Goal: Task Accomplishment & Management: Use online tool/utility

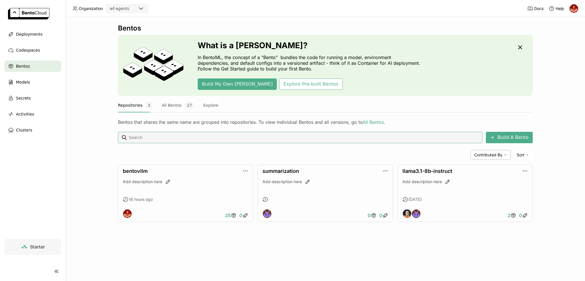
click at [574, 11] on img at bounding box center [573, 8] width 9 height 9
click at [566, 32] on span "Billing" at bounding box center [561, 29] width 11 height 5
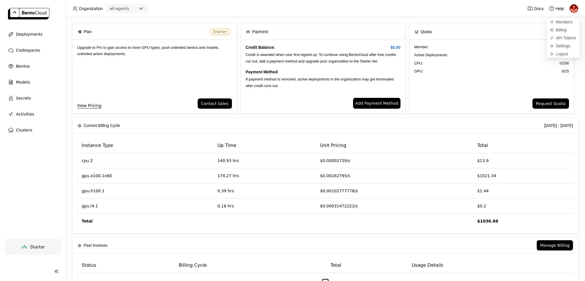
click at [468, 65] on div "CPU: 0 / 256" at bounding box center [491, 64] width 155 height 6
click at [31, 36] on span "Deployments" at bounding box center [29, 34] width 27 height 7
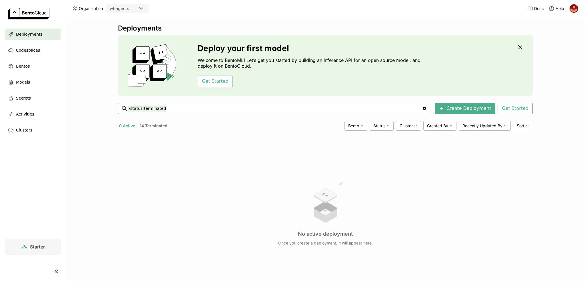
click at [157, 125] on button "14 Terminated" at bounding box center [153, 125] width 30 height 7
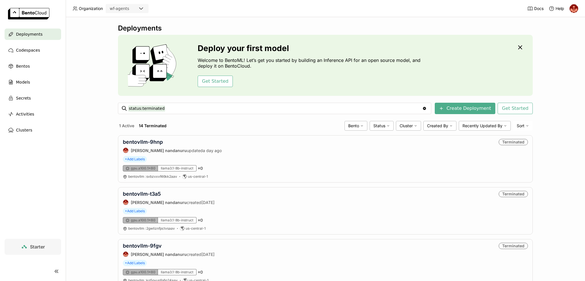
click at [39, 35] on span "Deployments" at bounding box center [29, 34] width 27 height 7
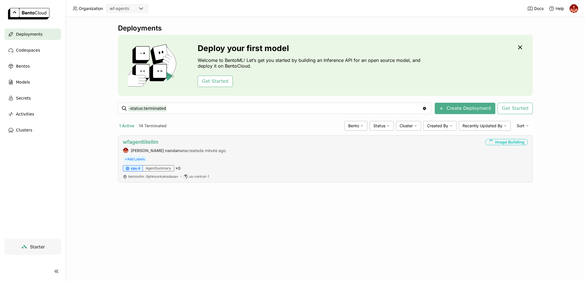
click at [148, 143] on link "wfagentlitellm" at bounding box center [140, 142] width 35 height 6
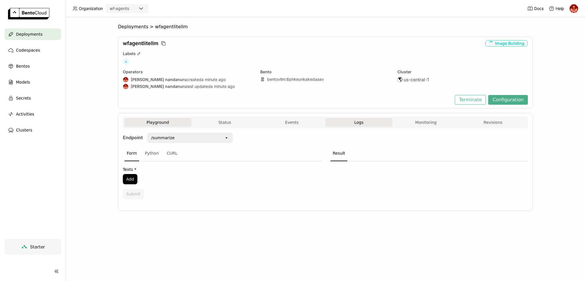
click at [362, 124] on span "Logs" at bounding box center [358, 122] width 9 height 5
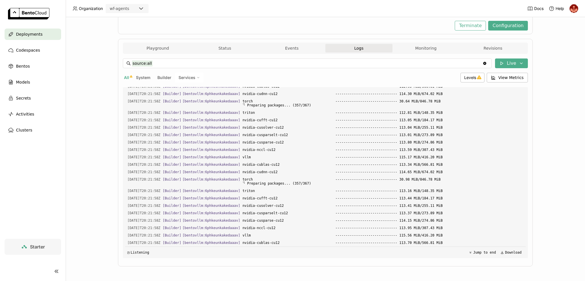
click at [35, 37] on span "Deployments" at bounding box center [29, 34] width 27 height 7
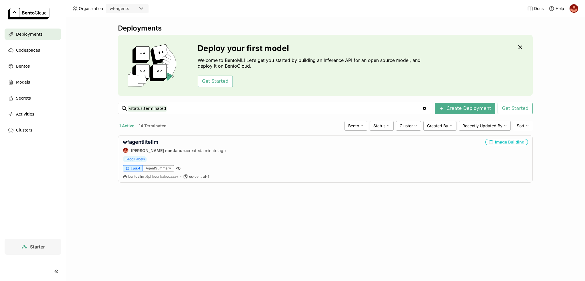
click at [162, 125] on button "14 Terminated" at bounding box center [153, 125] width 30 height 7
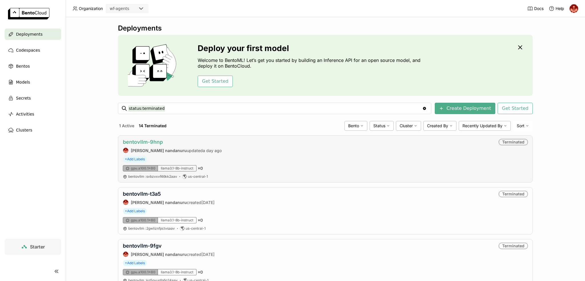
click at [156, 141] on link "bentovllm-9hnp" at bounding box center [143, 142] width 40 height 6
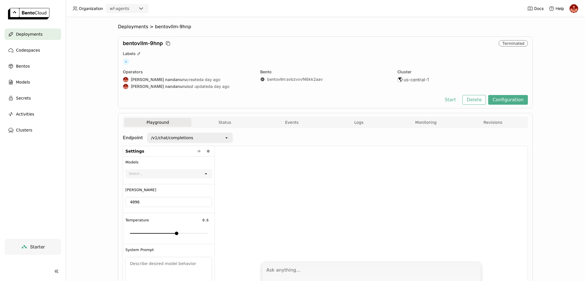
click at [39, 34] on span "Deployments" at bounding box center [29, 34] width 27 height 7
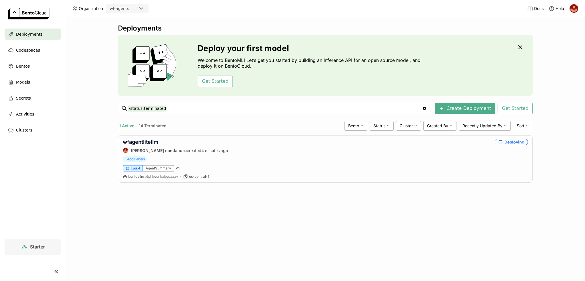
click at [331, 251] on div "Deployments Deploy your first model Welcome to BentoML! Let’s get you started b…" at bounding box center [325, 149] width 519 height 264
click at [156, 139] on link "wfagentlitellm" at bounding box center [140, 142] width 35 height 6
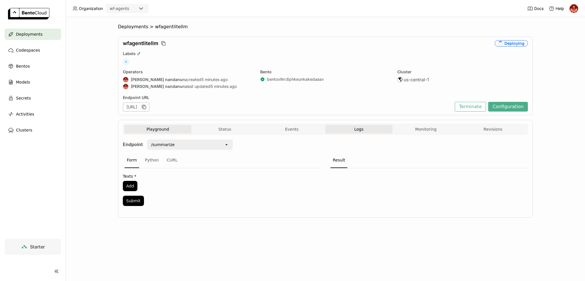
click at [362, 127] on span "Logs" at bounding box center [358, 129] width 9 height 5
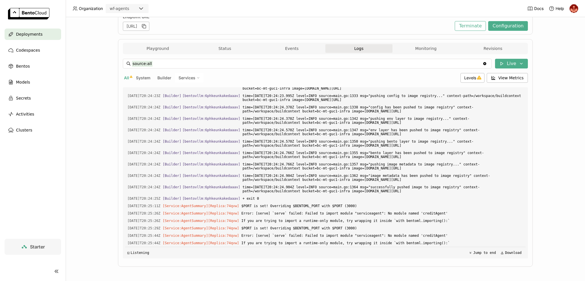
scroll to position [81, 0]
click at [408, 214] on span "Error: [serve] `serve` failed: Failed to import module "serviceagent": No modul…" at bounding box center [382, 213] width 282 height 6
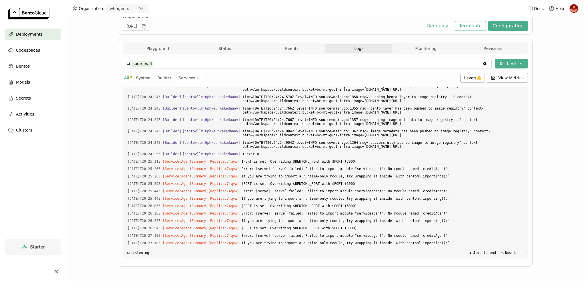
scroll to position [2630, 0]
